Goal: Task Accomplishment & Management: Complete application form

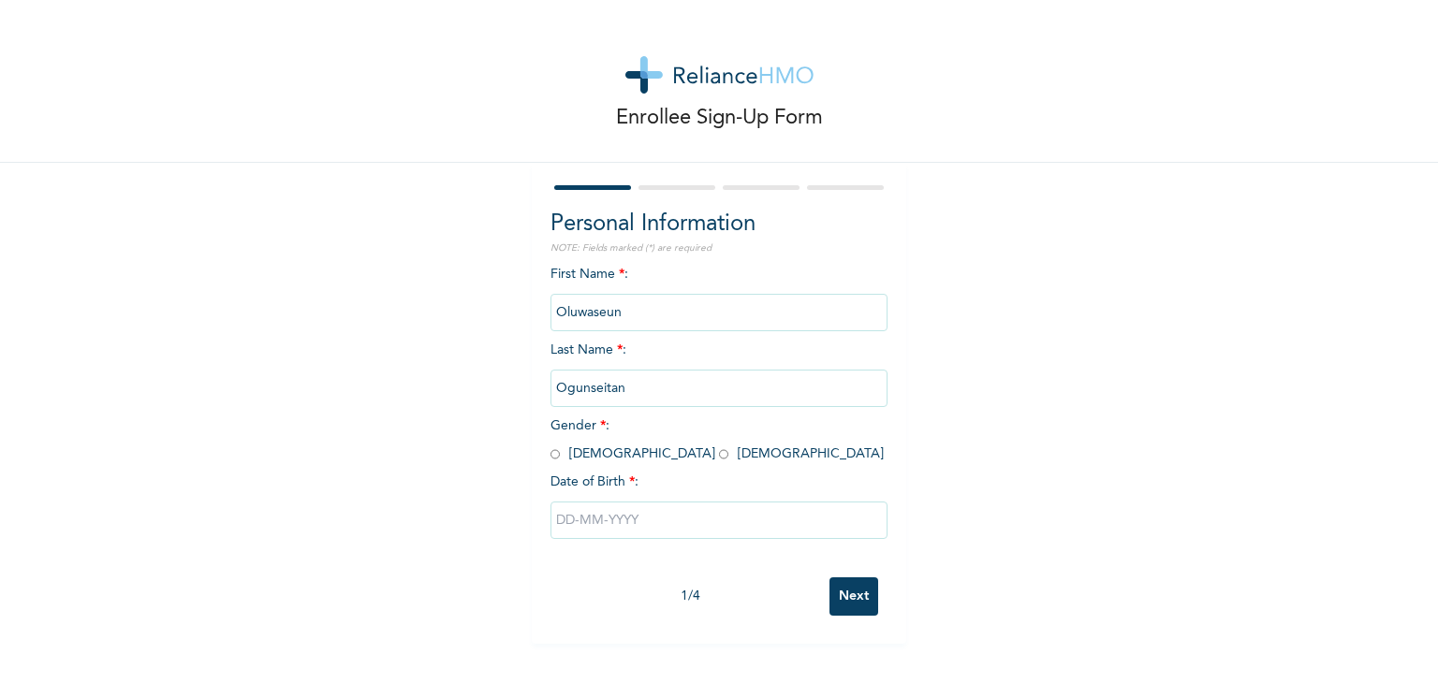
click at [550, 450] on input "radio" at bounding box center [554, 455] width 9 height 18
radio input "true"
click at [583, 517] on input "text" at bounding box center [718, 520] width 337 height 37
select select "7"
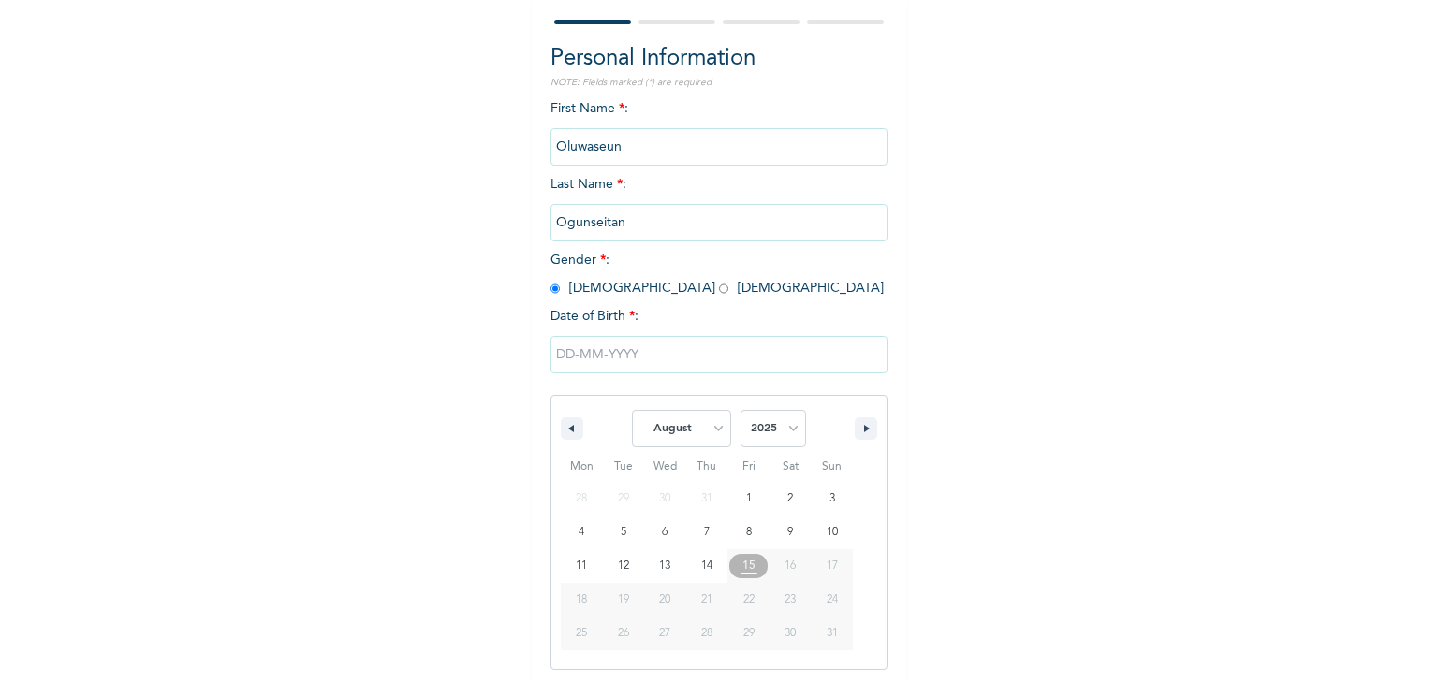
scroll to position [168, 0]
click at [787, 425] on select "2025 2024 2023 2022 2021 2020 2019 2018 2017 2016 2015 2014 2013 2012 2011 2010…" at bounding box center [773, 426] width 66 height 37
select select "1994"
click at [740, 408] on select "2025 2024 2023 2022 2021 2020 2019 2018 2017 2016 2015 2014 2013 2012 2011 2010…" at bounding box center [773, 426] width 66 height 37
click at [697, 433] on select "January February March April May June July August September October November De…" at bounding box center [681, 426] width 99 height 37
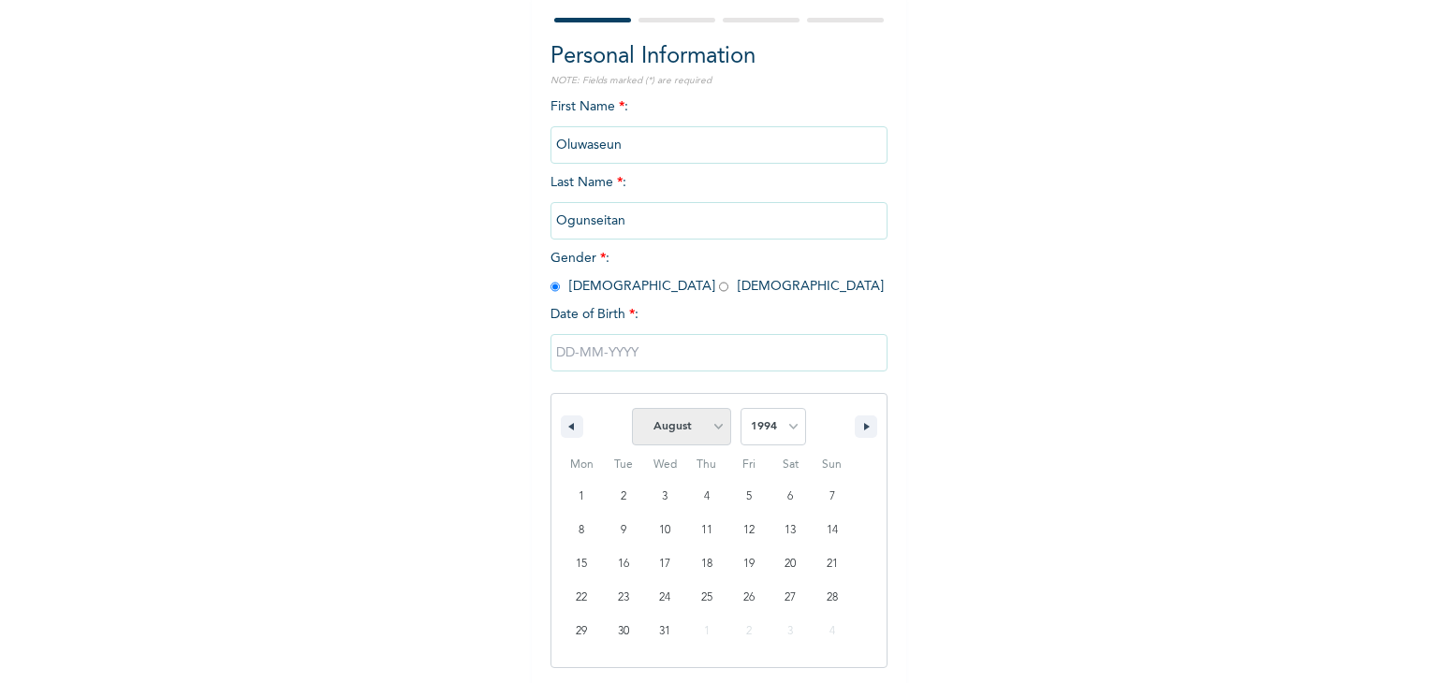
select select "11"
click at [632, 408] on select "January February March April May June July August September October November De…" at bounding box center [681, 426] width 99 height 37
type input "[DATE]"
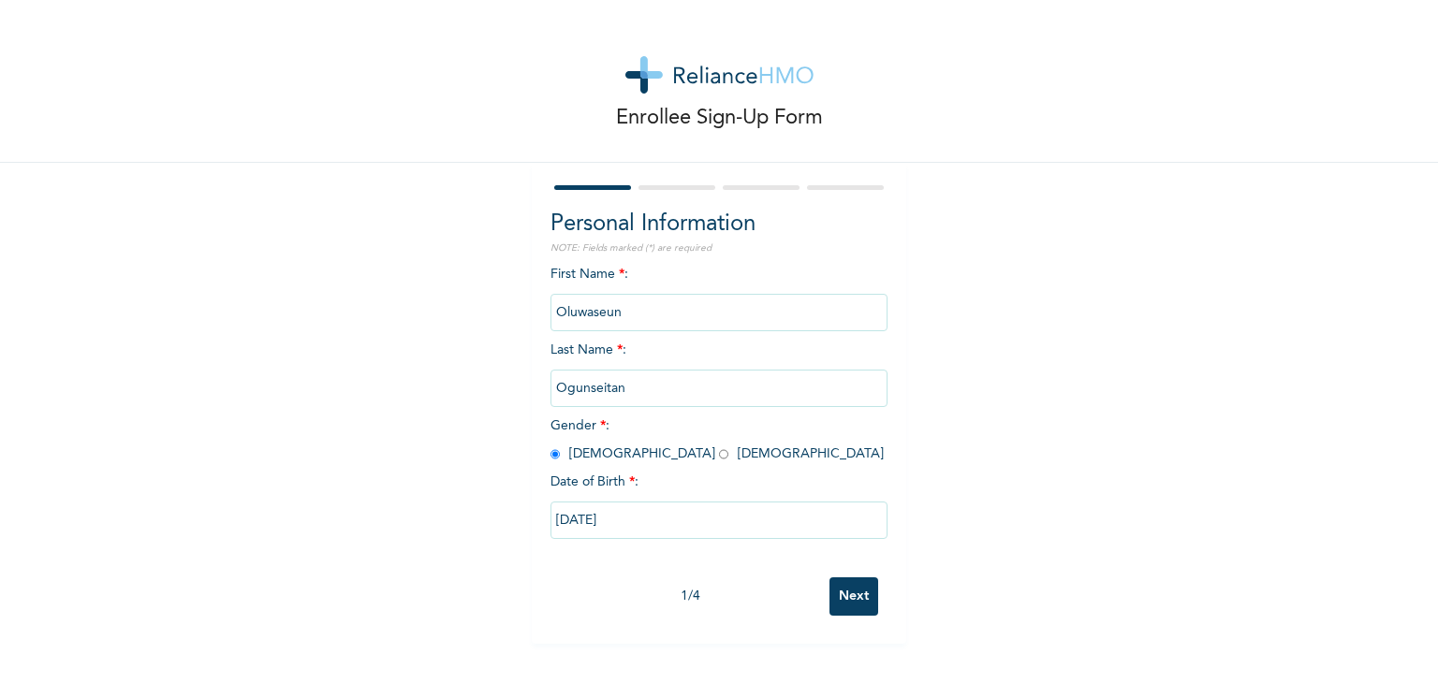
click at [607, 517] on input "[DATE]" at bounding box center [718, 520] width 337 height 37
select select "11"
select select "1994"
click at [330, 446] on div "Enrollee Sign-Up Form Personal Information NOTE: Fields marked (*) are required…" at bounding box center [719, 322] width 1438 height 644
click at [848, 591] on input "Next" at bounding box center [853, 596] width 49 height 38
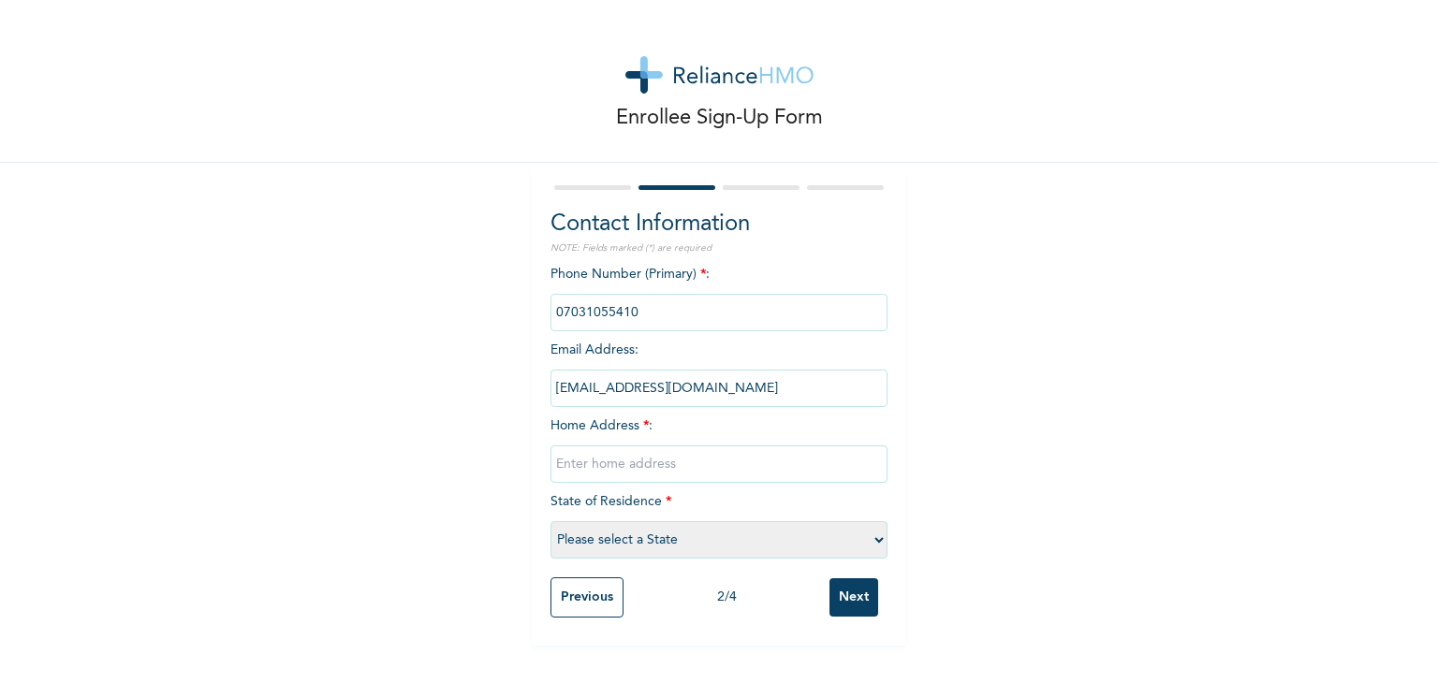
click at [665, 465] on input "text" at bounding box center [718, 464] width 337 height 37
type input "[STREET_ADDRESS]"
click at [665, 534] on select "Please select a State [PERSON_NAME] (FCT) [PERSON_NAME] Ibom [GEOGRAPHIC_DATA] …" at bounding box center [718, 539] width 337 height 37
select select "25"
click at [550, 521] on select "Please select a State [PERSON_NAME] (FCT) [PERSON_NAME] Ibom [GEOGRAPHIC_DATA] …" at bounding box center [718, 539] width 337 height 37
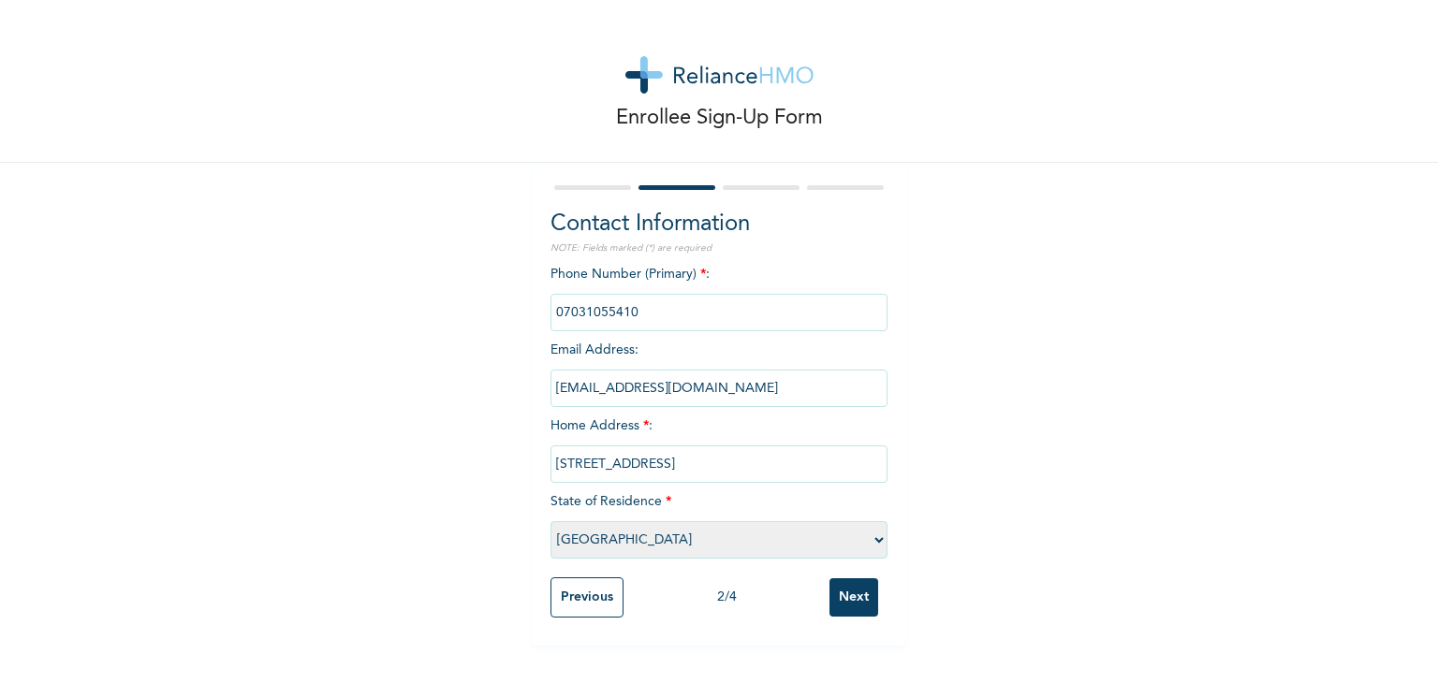
click at [637, 309] on input "phone" at bounding box center [718, 312] width 337 height 37
click at [962, 403] on div "Enrollee Sign-Up Form Contact Information NOTE: Fields marked (*) are required …" at bounding box center [719, 323] width 1438 height 646
click at [843, 592] on input "Next" at bounding box center [853, 597] width 49 height 38
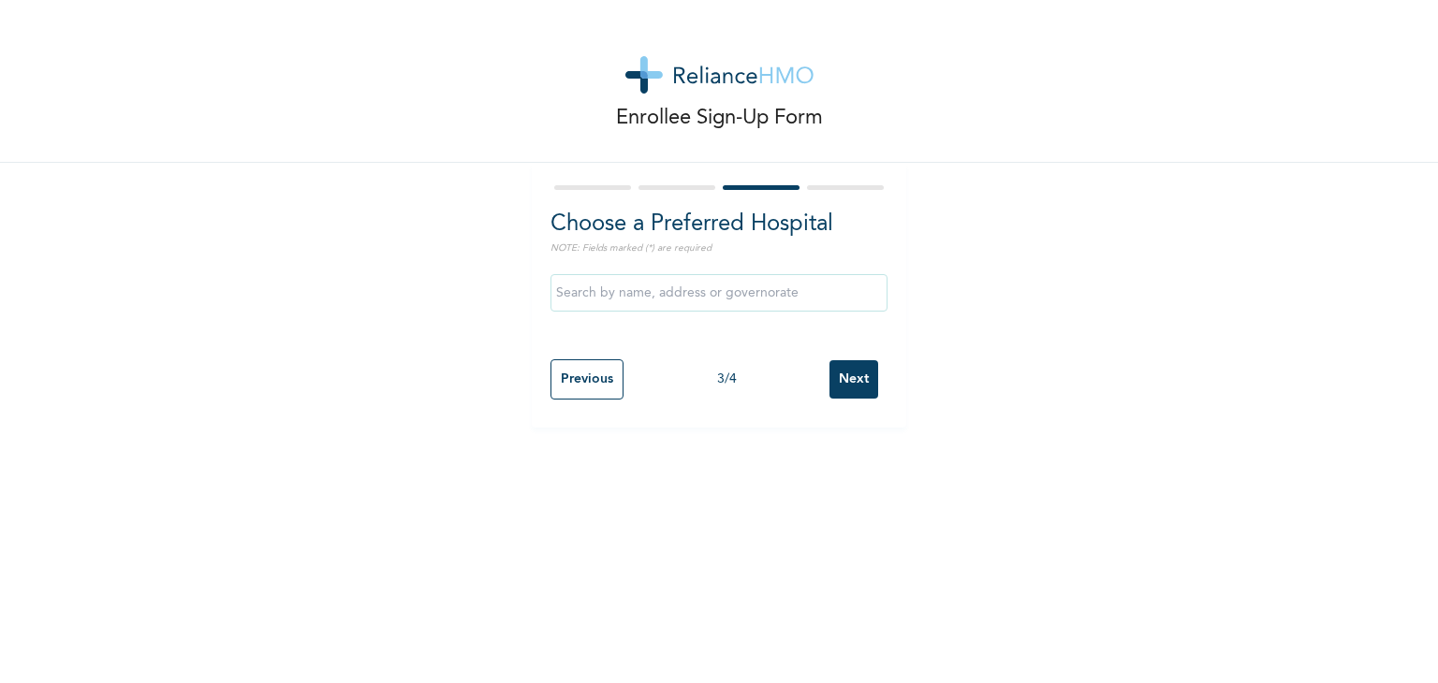
click at [680, 289] on input "text" at bounding box center [718, 292] width 337 height 37
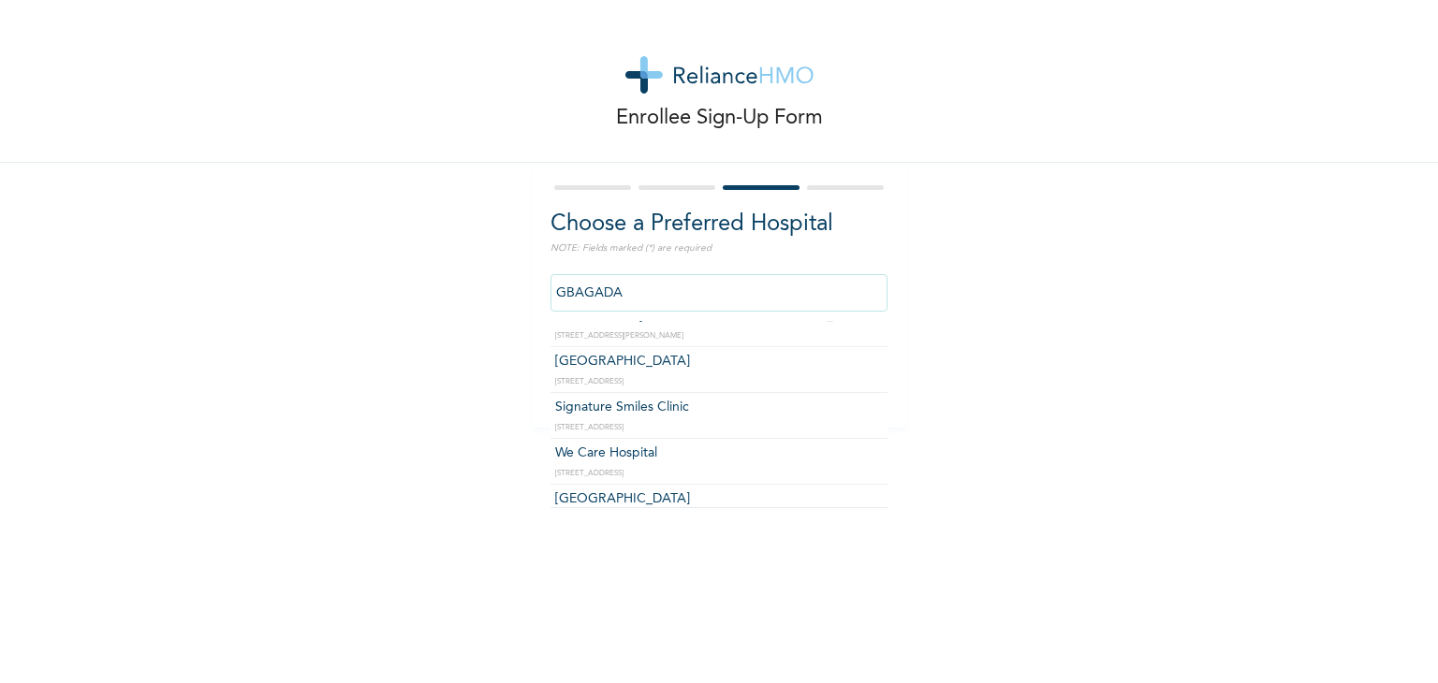
scroll to position [179, 0]
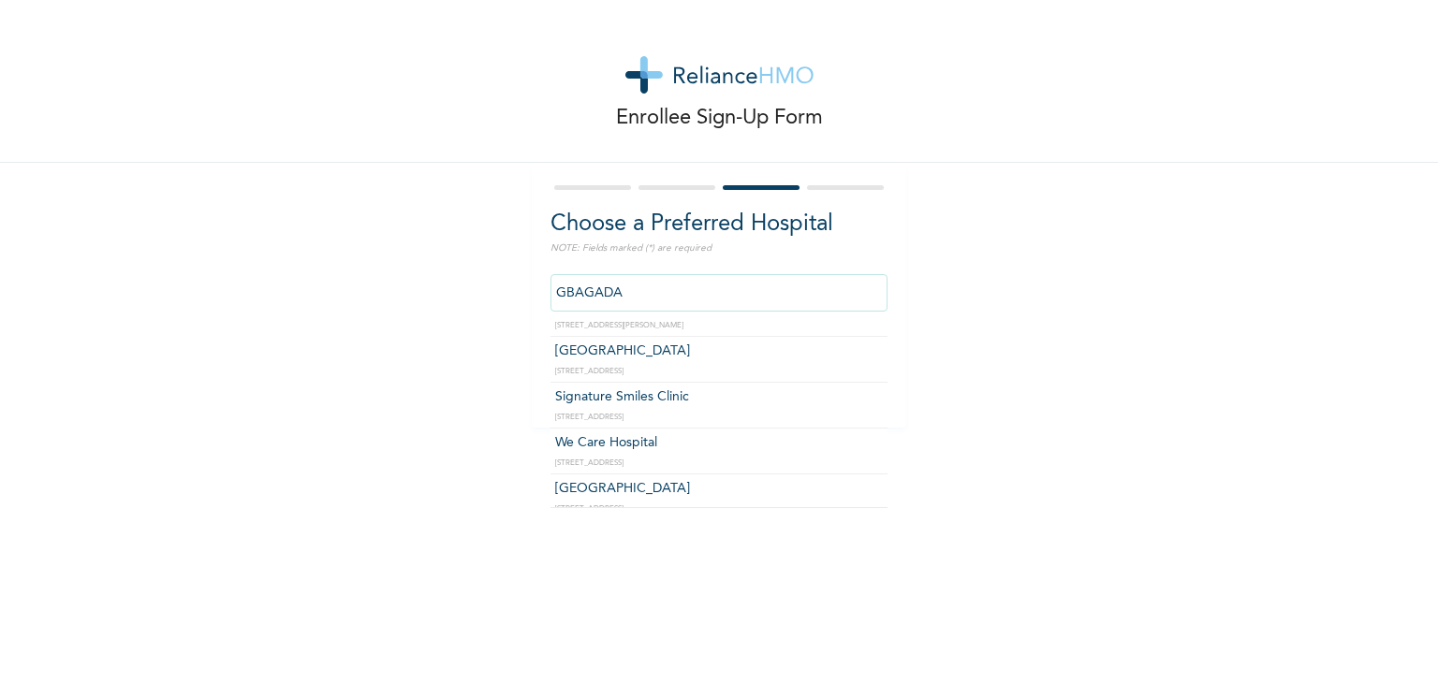
type input "[GEOGRAPHIC_DATA]"
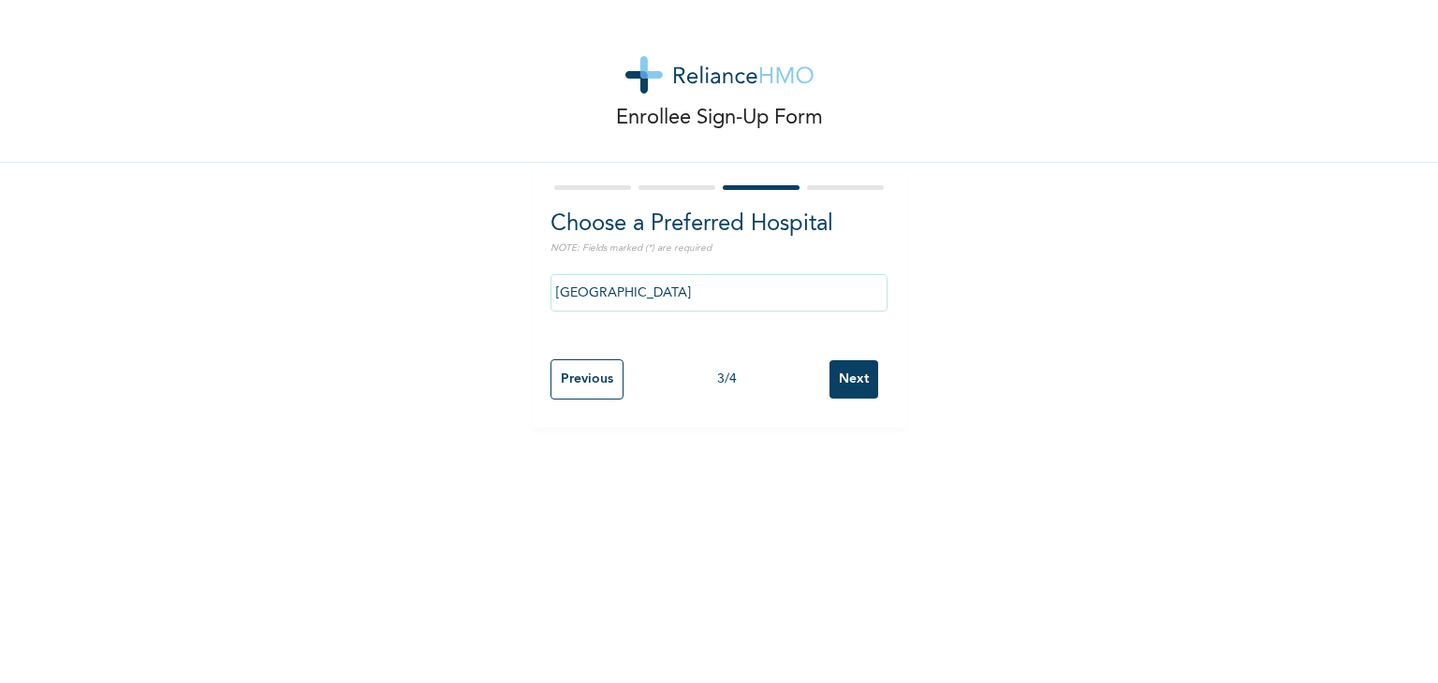
click at [842, 380] on input "Next" at bounding box center [853, 379] width 49 height 38
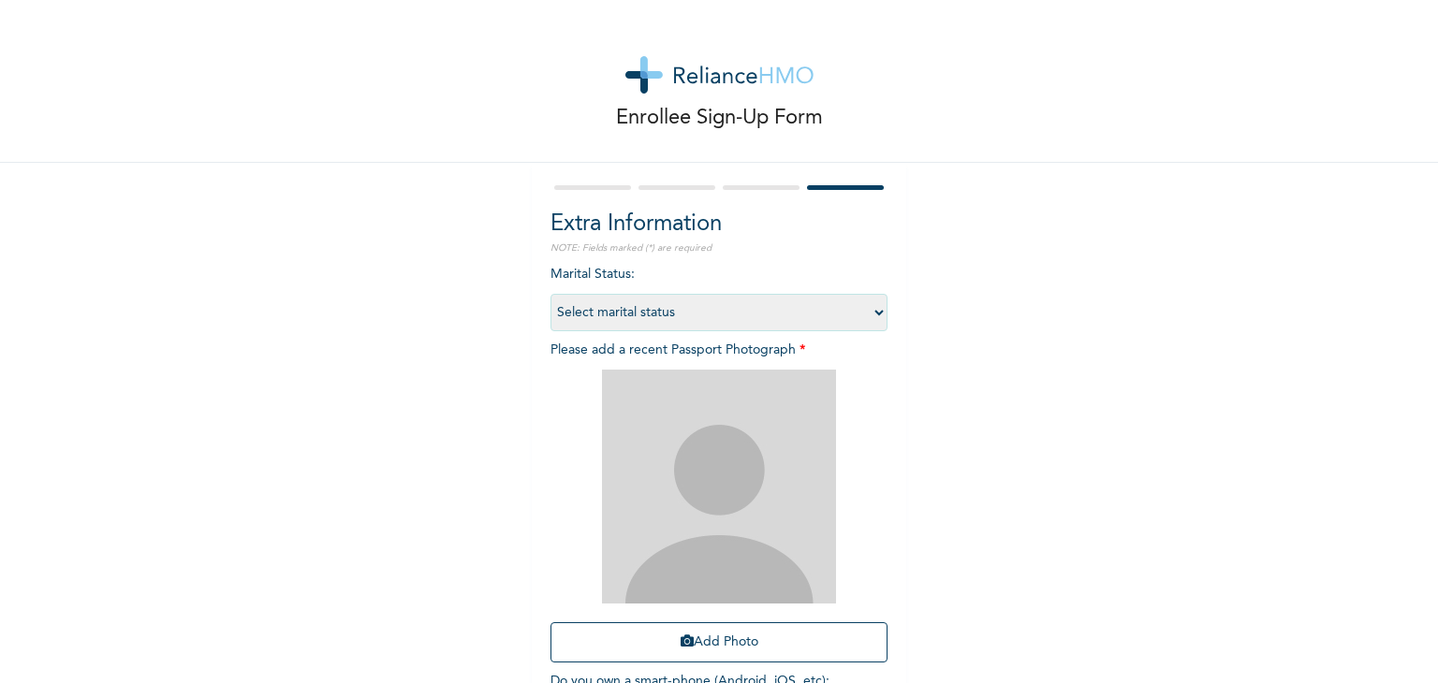
click at [865, 315] on select "Select marital status [DEMOGRAPHIC_DATA] Married [DEMOGRAPHIC_DATA] Widow/[DEMO…" at bounding box center [718, 312] width 337 height 37
select select "1"
click at [550, 294] on select "Select marital status [DEMOGRAPHIC_DATA] Married [DEMOGRAPHIC_DATA] Widow/[DEMO…" at bounding box center [718, 312] width 337 height 37
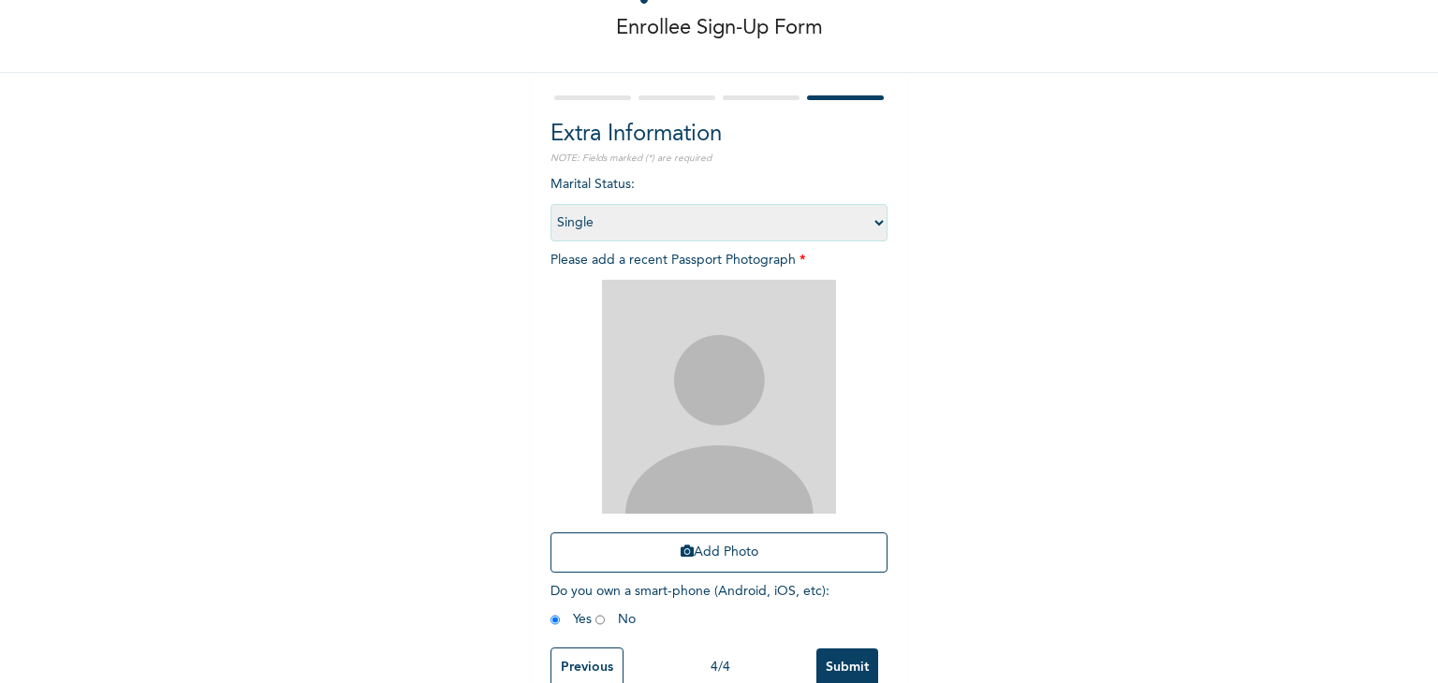
scroll to position [136, 0]
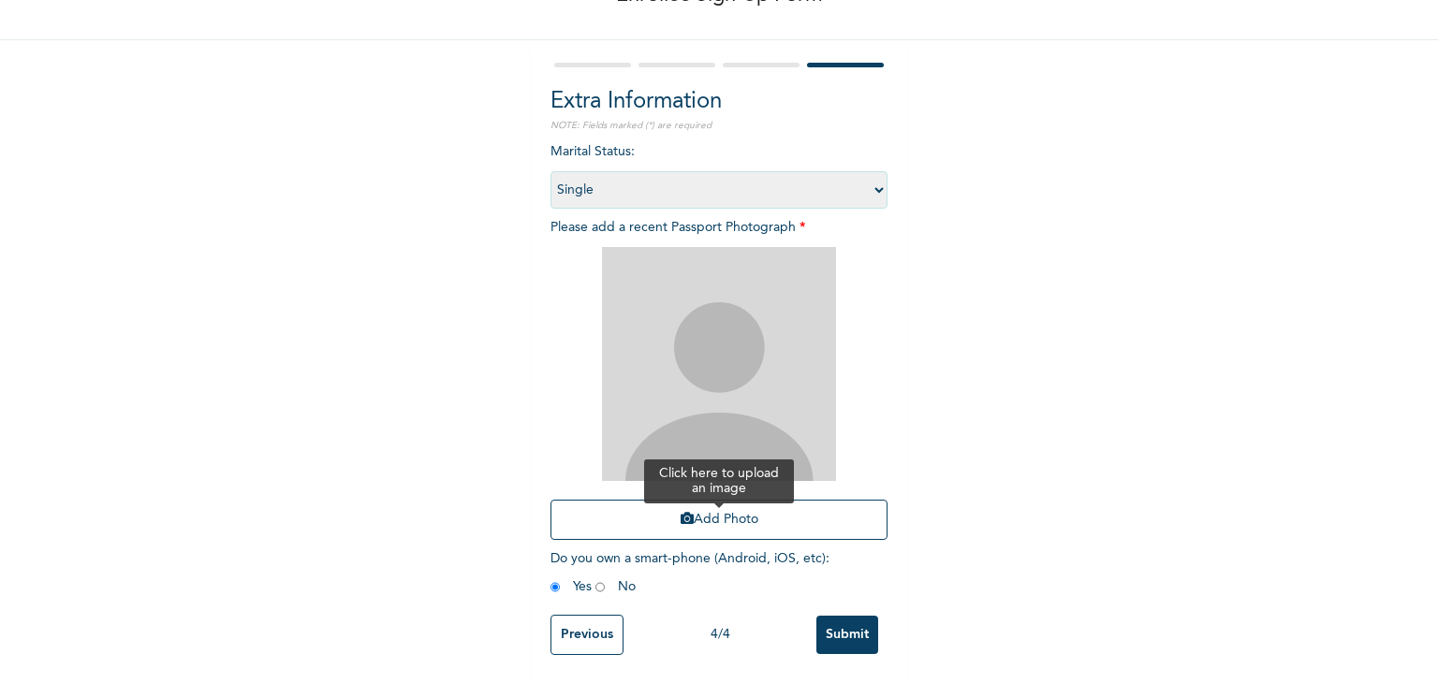
click at [799, 500] on button "Add Photo" at bounding box center [718, 520] width 337 height 40
click at [689, 501] on button "Add Photo" at bounding box center [718, 520] width 337 height 40
click at [680, 512] on icon "button" at bounding box center [686, 518] width 13 height 13
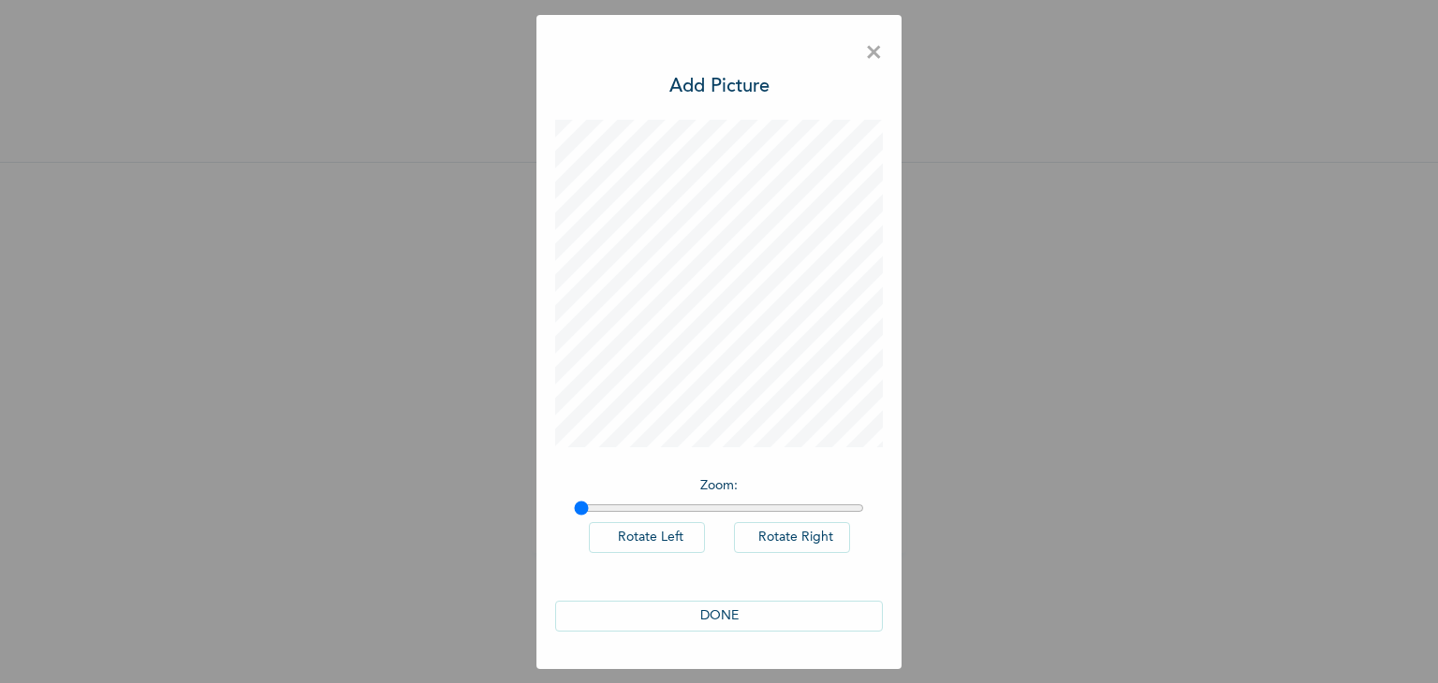
scroll to position [0, 0]
type input "1"
click at [576, 512] on input "range" at bounding box center [719, 508] width 290 height 15
click at [786, 613] on button "DONE" at bounding box center [719, 616] width 328 height 31
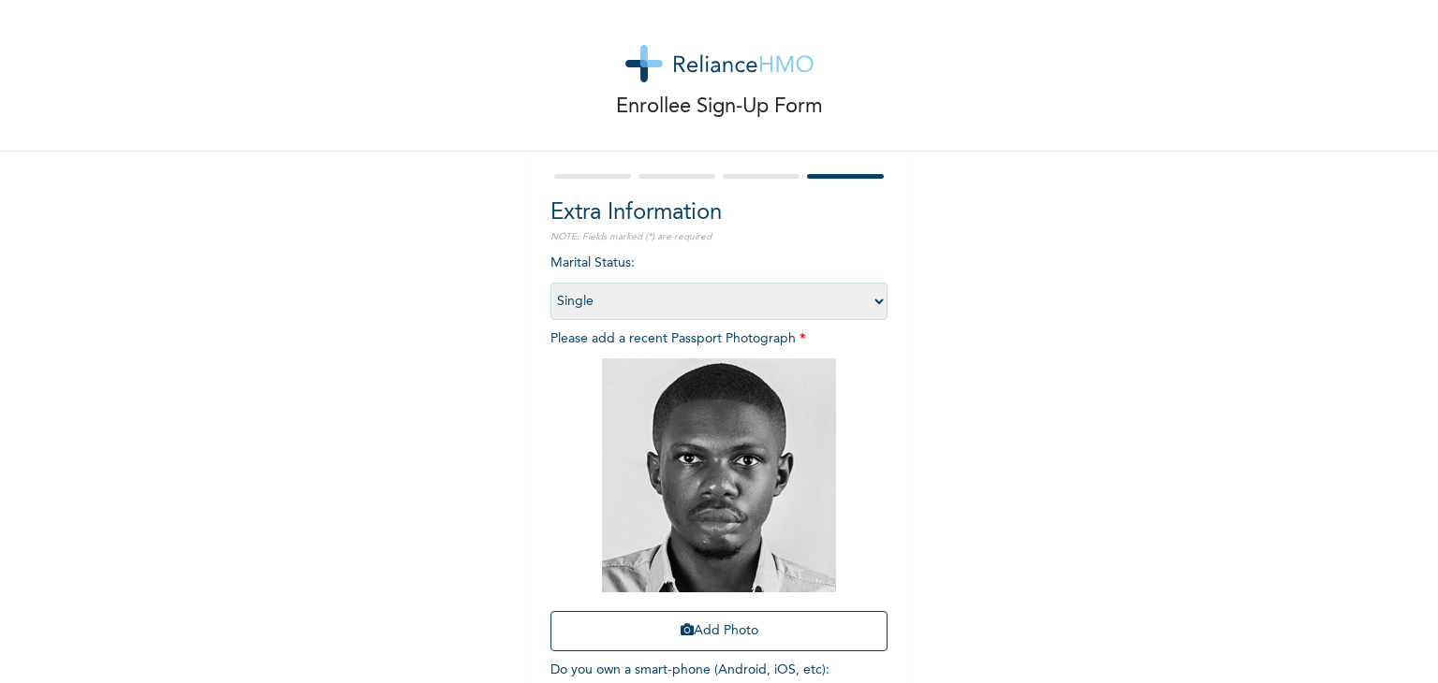
scroll to position [136, 0]
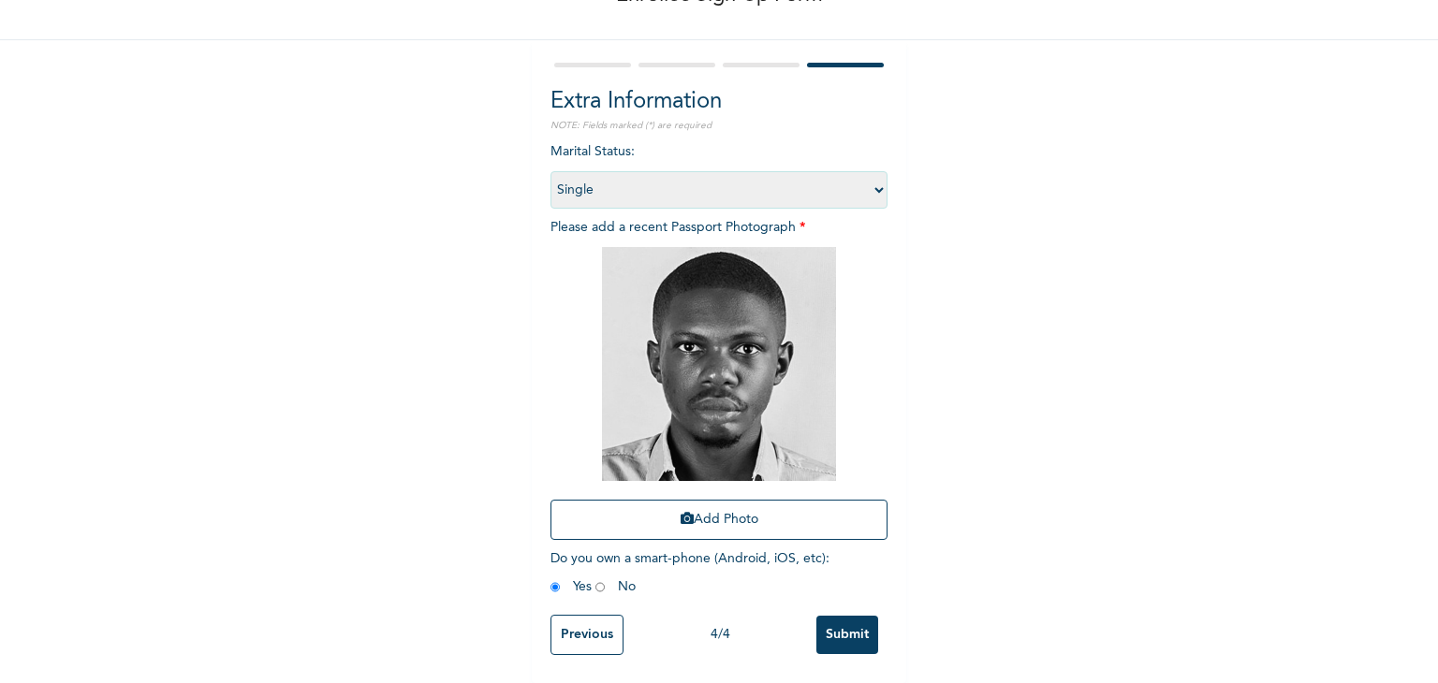
click at [850, 622] on input "Submit" at bounding box center [847, 635] width 62 height 38
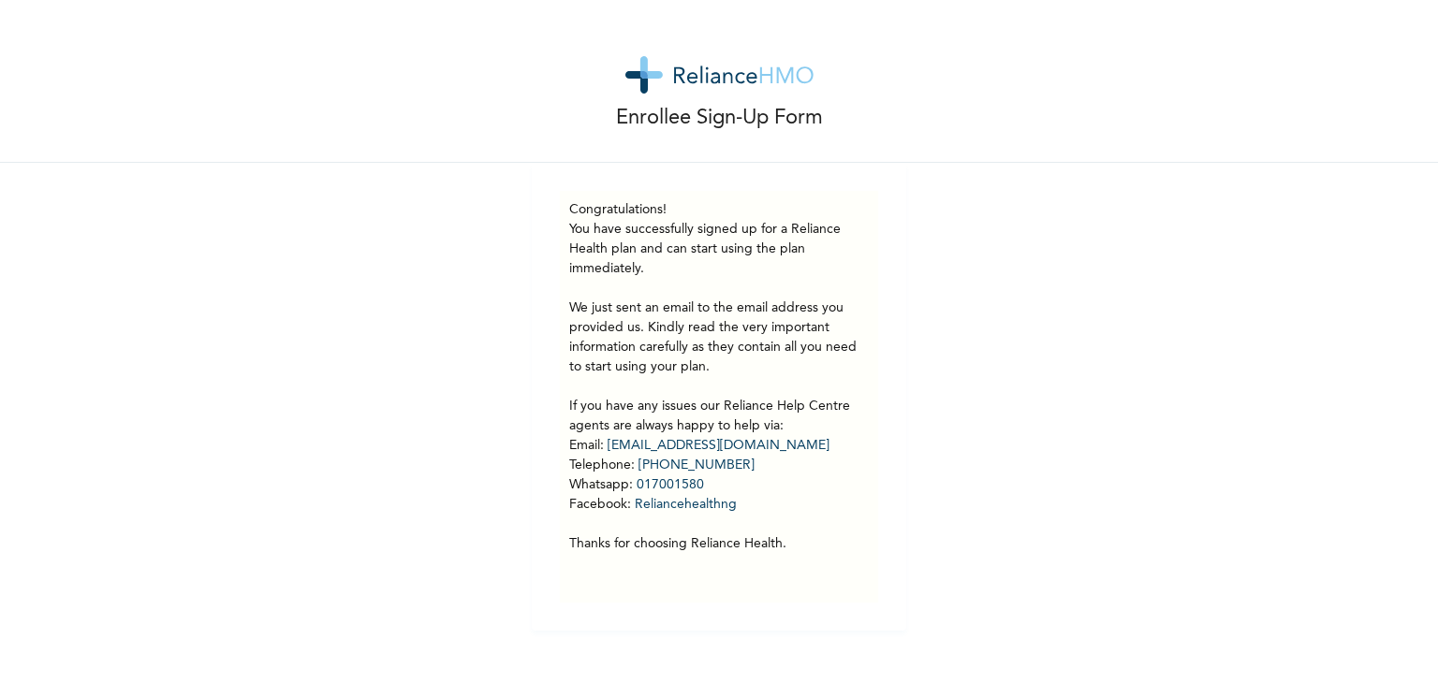
click at [169, 261] on div "Enrollee Sign-Up Form Congratulations! You have successfully signed up for a Re…" at bounding box center [719, 315] width 1438 height 631
click at [153, 121] on div "Enrollee Sign-Up Form" at bounding box center [719, 81] width 1438 height 163
